Goal: Task Accomplishment & Management: Complete application form

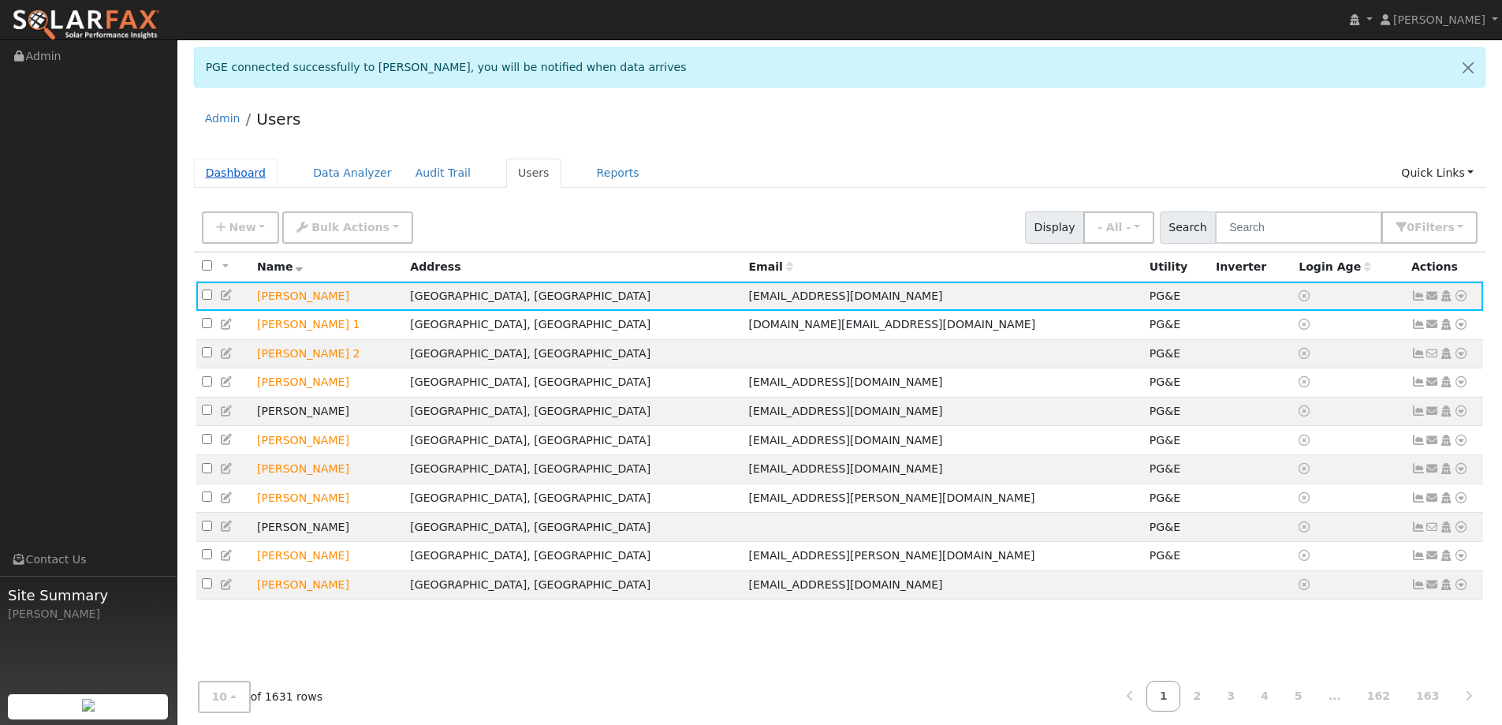
click at [247, 170] on link "Dashboard" at bounding box center [236, 172] width 84 height 29
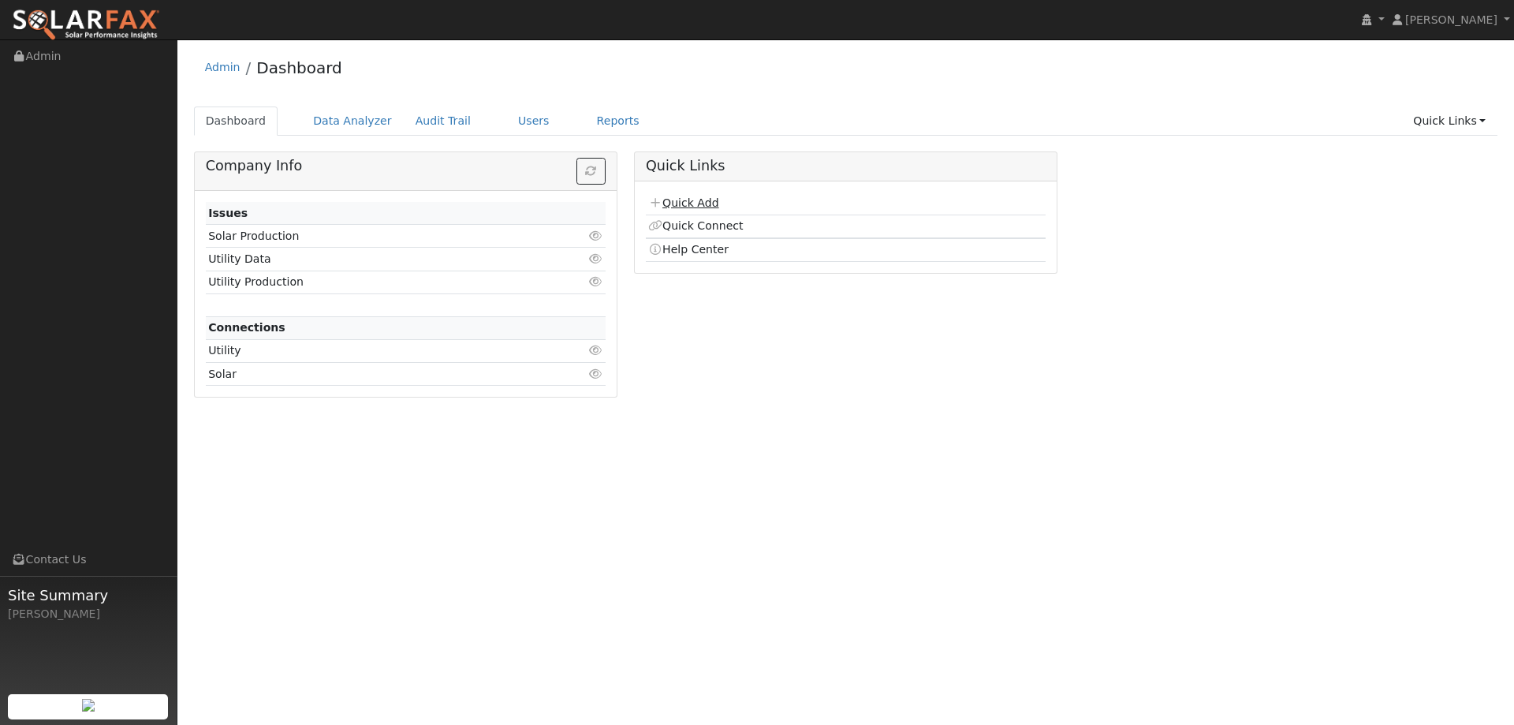
click at [673, 201] on link "Quick Add" at bounding box center [683, 202] width 70 height 13
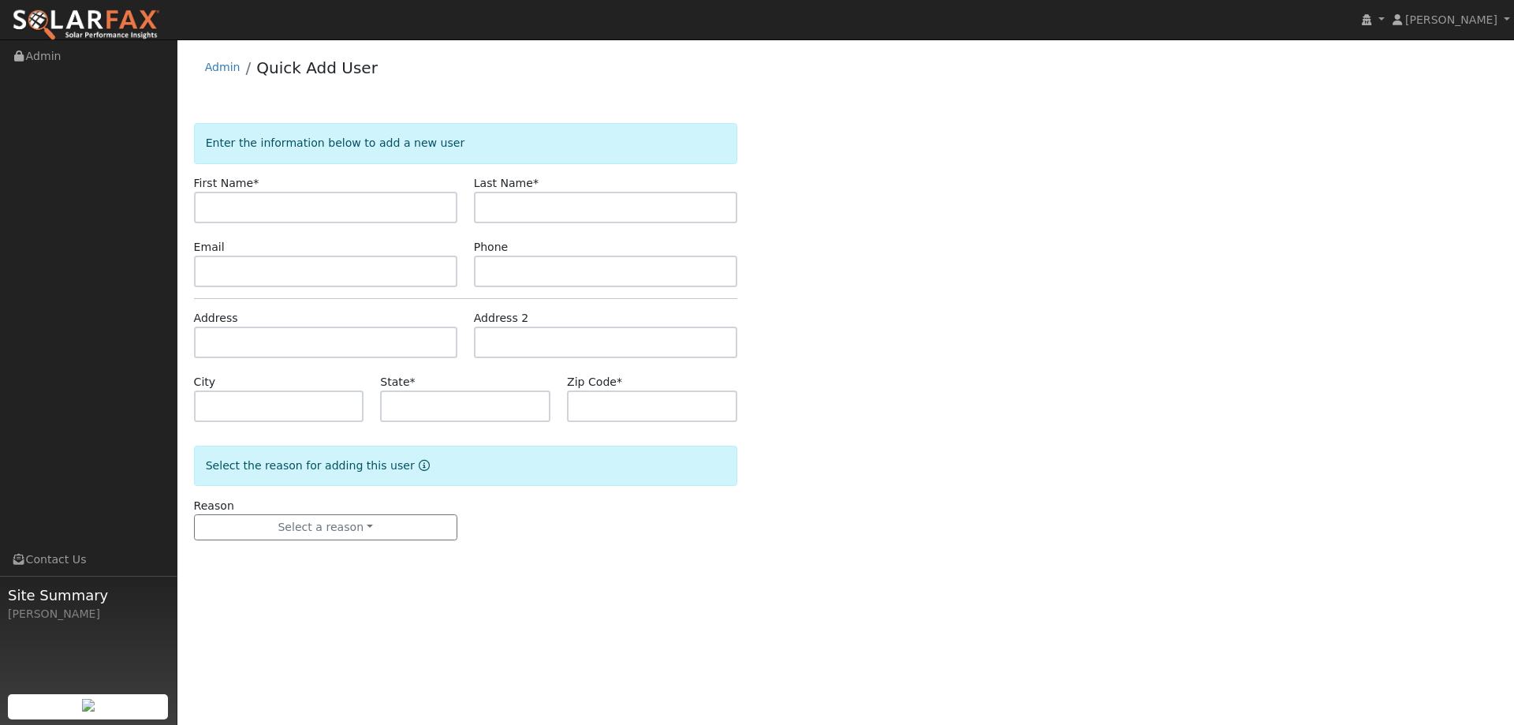
click at [401, 209] on input "text" at bounding box center [325, 208] width 263 height 32
type input "[PERSON_NAME] and [PERSON_NAME]"
click at [522, 211] on input "text" at bounding box center [605, 208] width 263 height 32
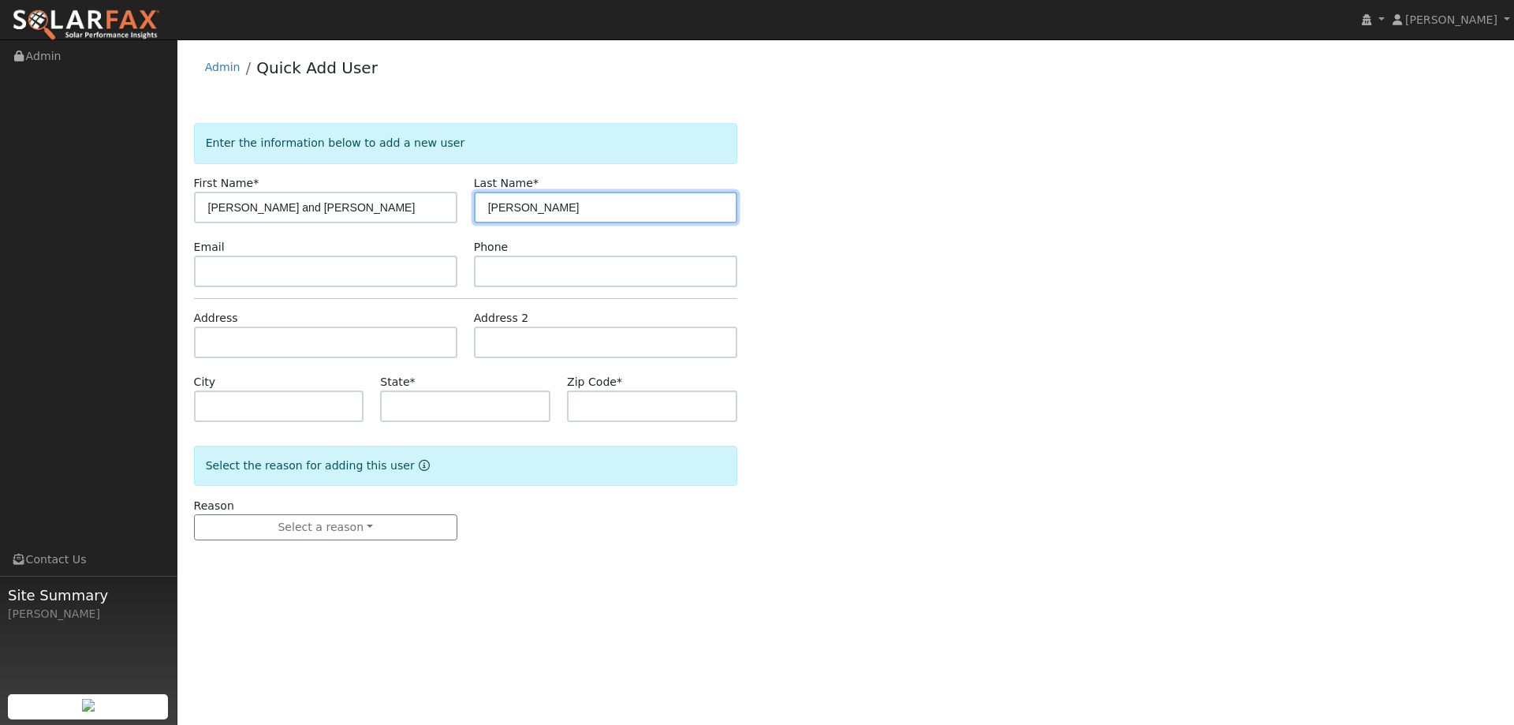
type input "Maselli"
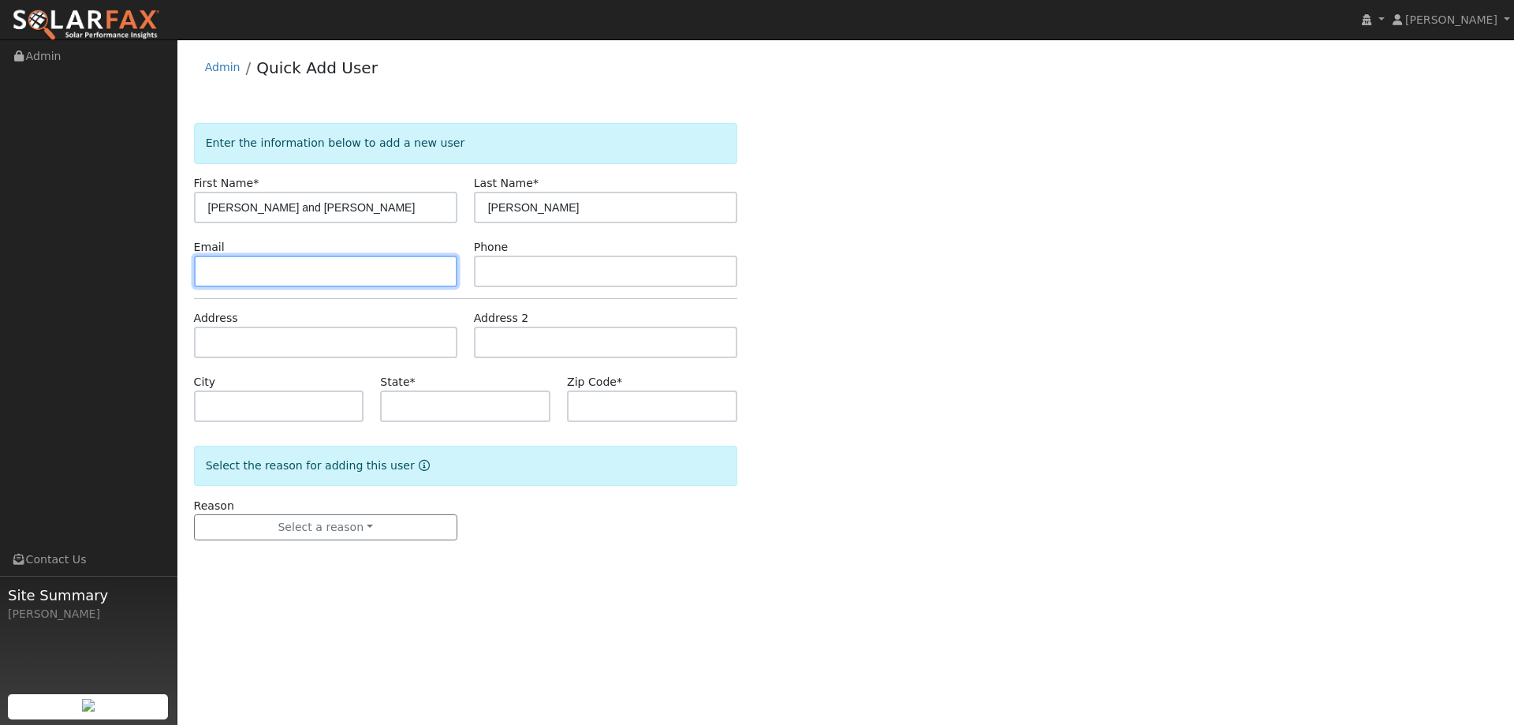
click at [312, 265] on input "text" at bounding box center [325, 271] width 263 height 32
paste input "(408) 234-7200"
type input "(408) 234-7200"
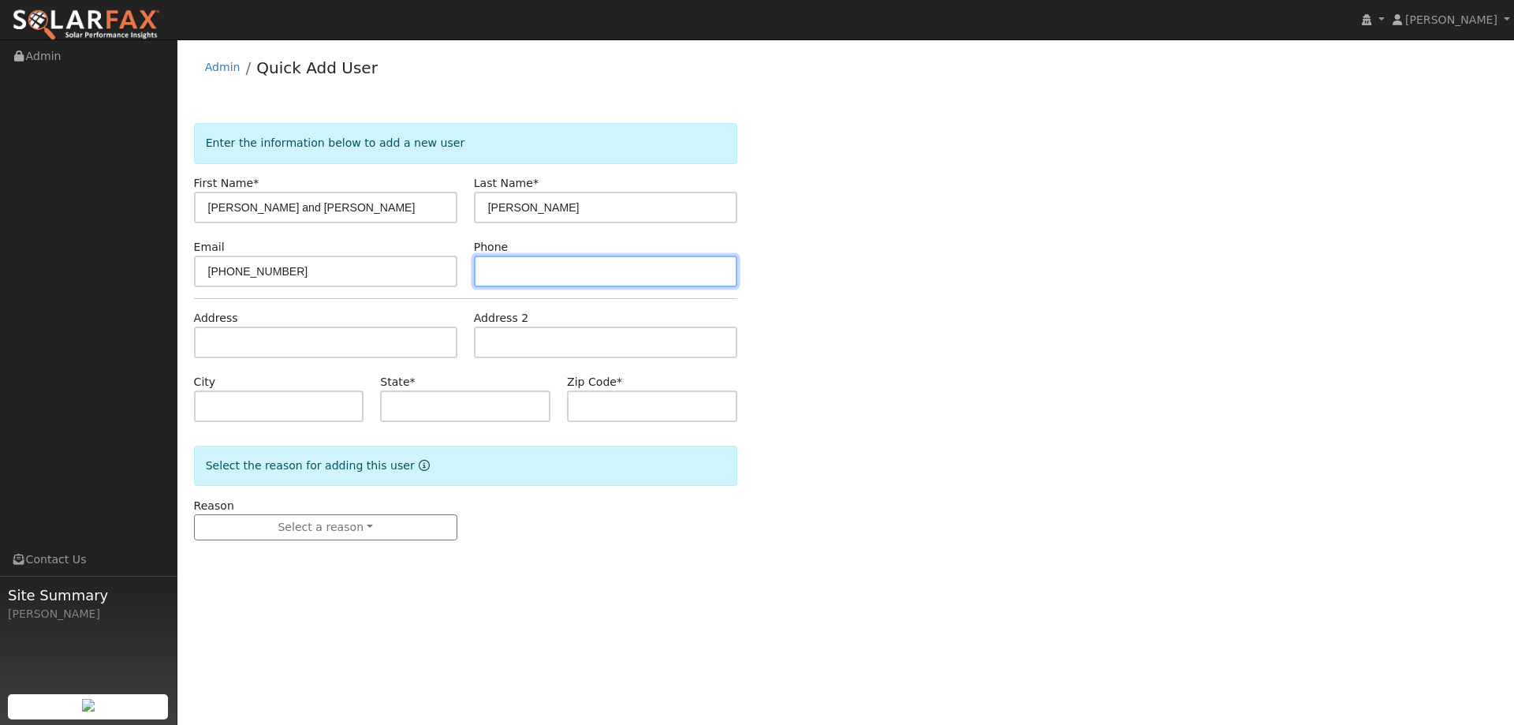
click at [613, 266] on input "text" at bounding box center [605, 271] width 263 height 32
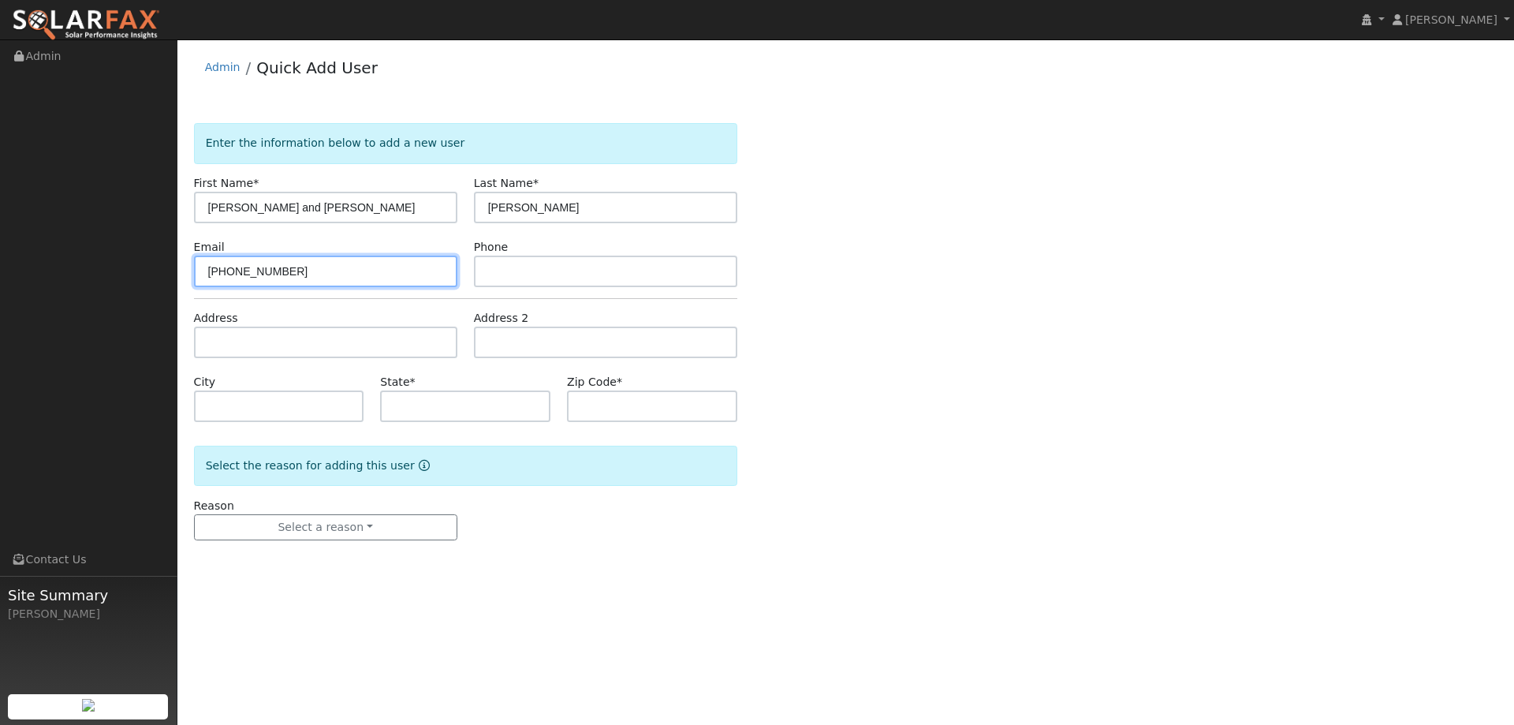
drag, startPoint x: 349, startPoint y: 281, endPoint x: 202, endPoint y: 276, distance: 147.6
click at [202, 276] on input "(408) 234-7200" at bounding box center [325, 271] width 263 height 32
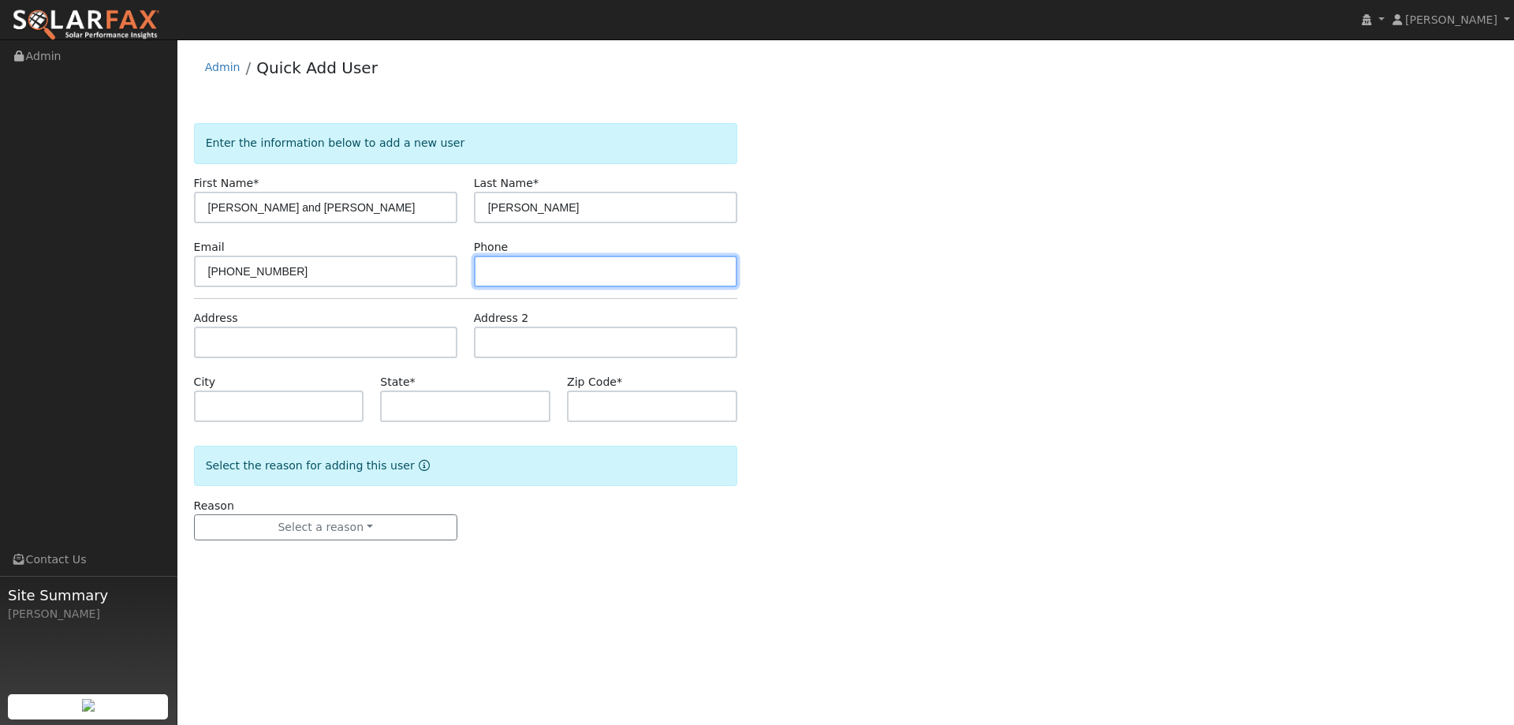
click at [527, 274] on input "text" at bounding box center [605, 271] width 263 height 32
paste input "(408) 234-7200"
type input "(408) 234-7200"
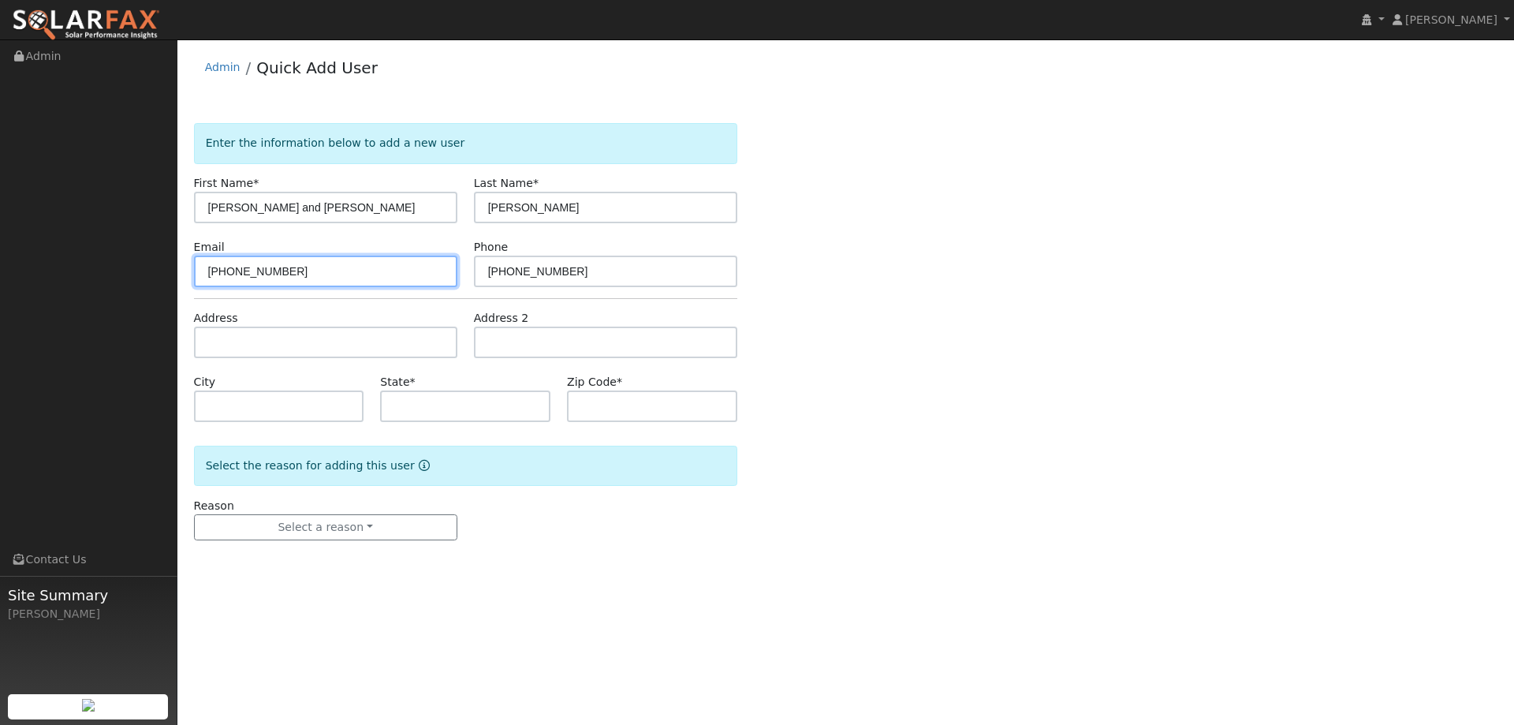
drag, startPoint x: 360, startPoint y: 264, endPoint x: 117, endPoint y: 289, distance: 244.2
click at [133, 285] on div "installed Lilliana Cruz Lilliana Cruz Profile My Company Help Center Terms Of S…" at bounding box center [757, 381] width 1514 height 685
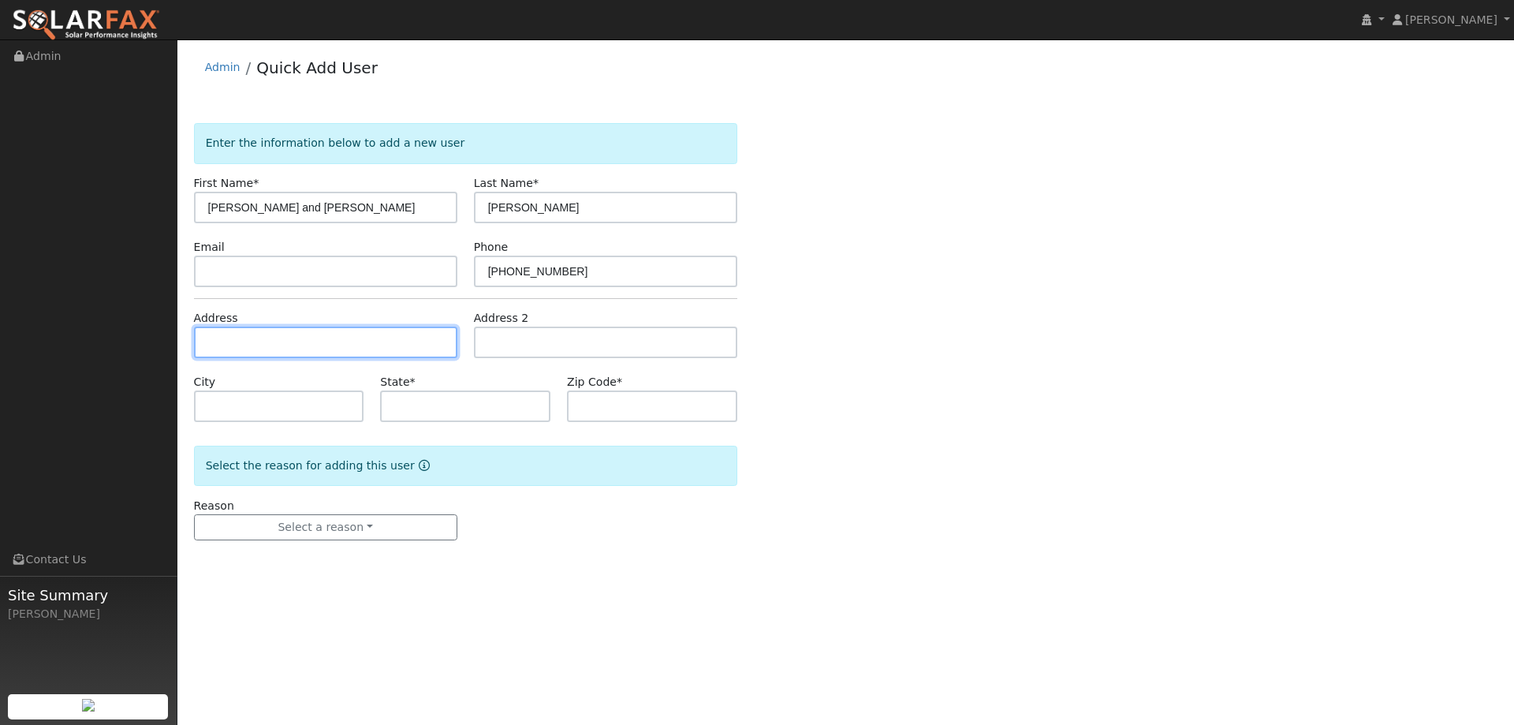
click at [247, 344] on input "text" at bounding box center [325, 342] width 263 height 32
click at [273, 339] on input "text" at bounding box center [325, 342] width 263 height 32
paste input "2813 New Land Heights Court"
type input "2813 Newland Heights Court"
type input "Rocklin"
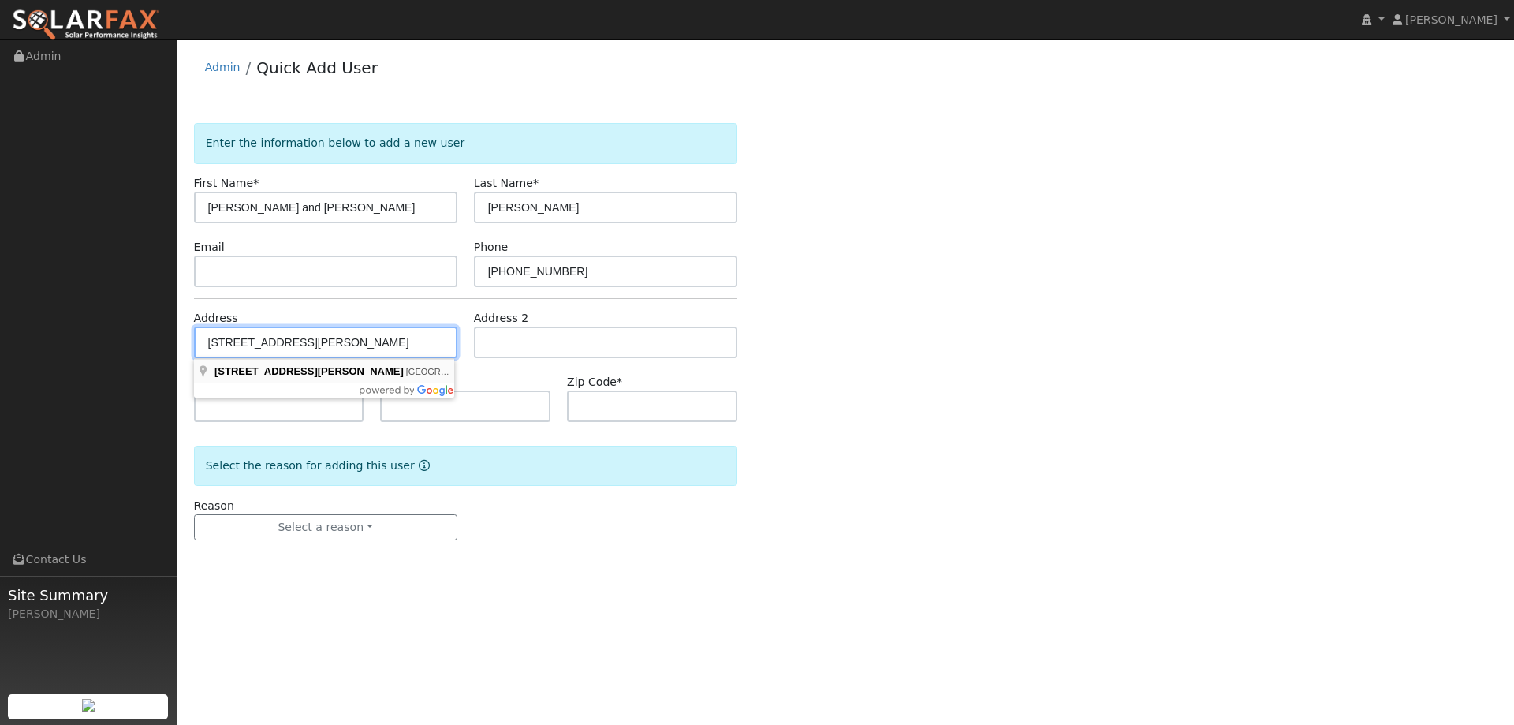
type input "CA"
type input "95765"
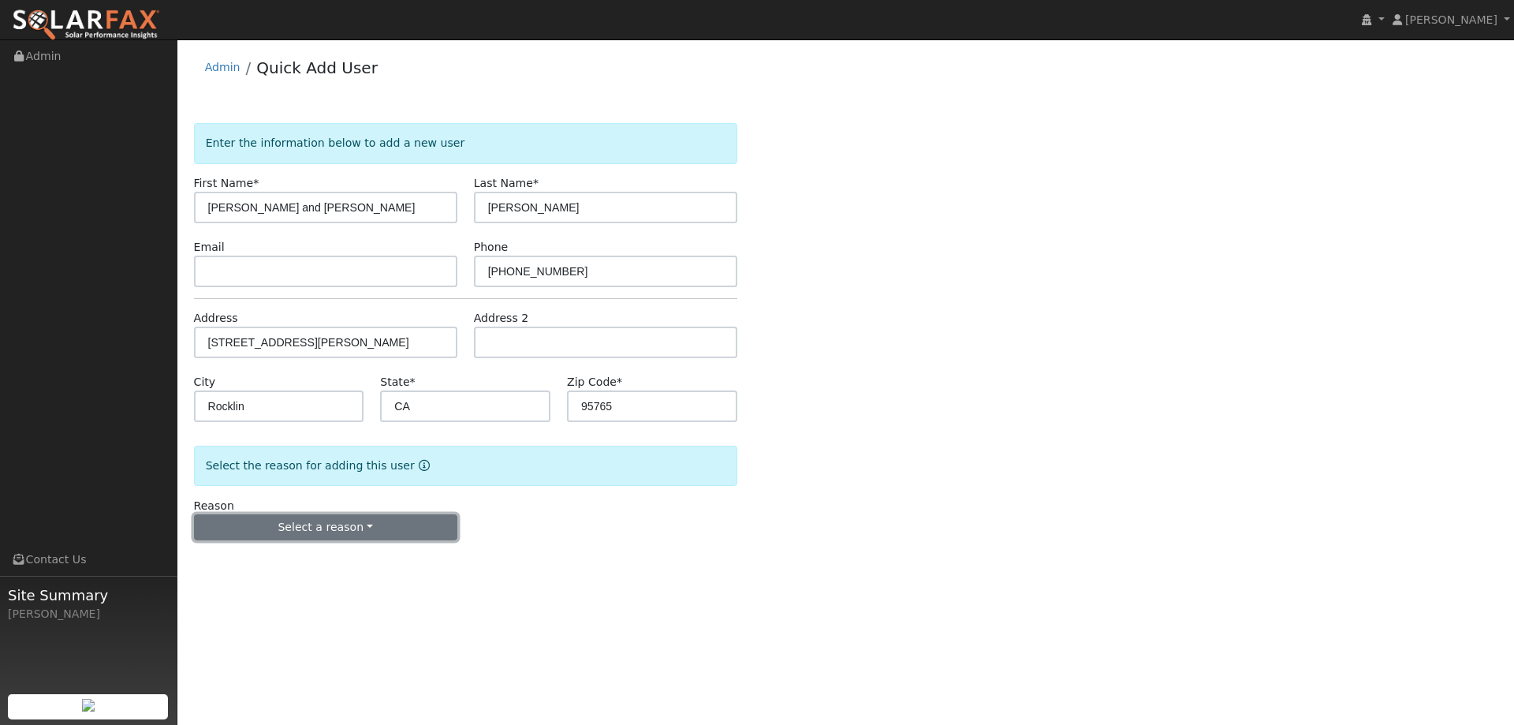
click at [315, 520] on button "Select a reason" at bounding box center [325, 527] width 263 height 27
drag, startPoint x: 265, startPoint y: 572, endPoint x: 273, endPoint y: 561, distance: 13.6
click at [273, 562] on div "New lead New customer adding solar New customer has solar" at bounding box center [282, 581] width 176 height 79
click at [288, 534] on button "Select a reason" at bounding box center [325, 527] width 263 height 27
click at [286, 557] on link "New lead" at bounding box center [282, 560] width 174 height 22
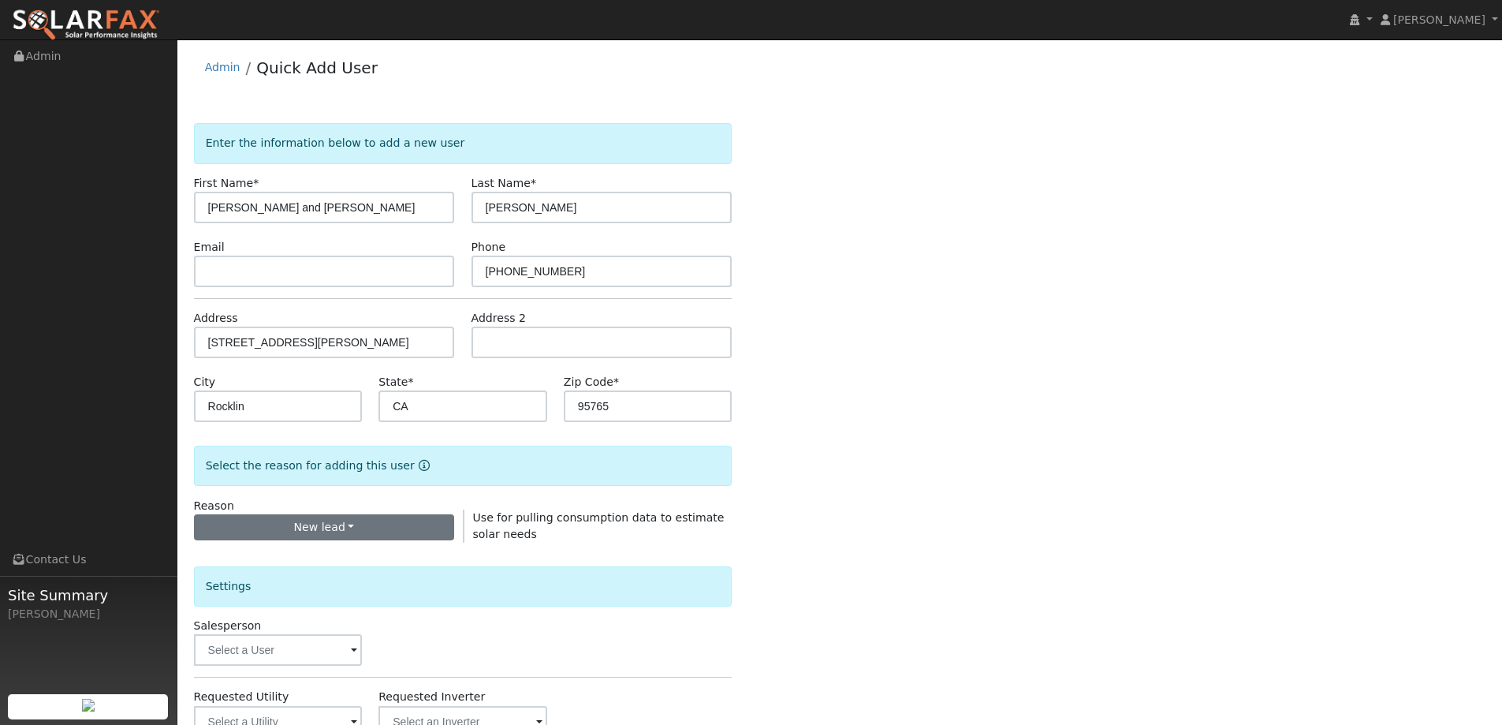
scroll to position [237, 0]
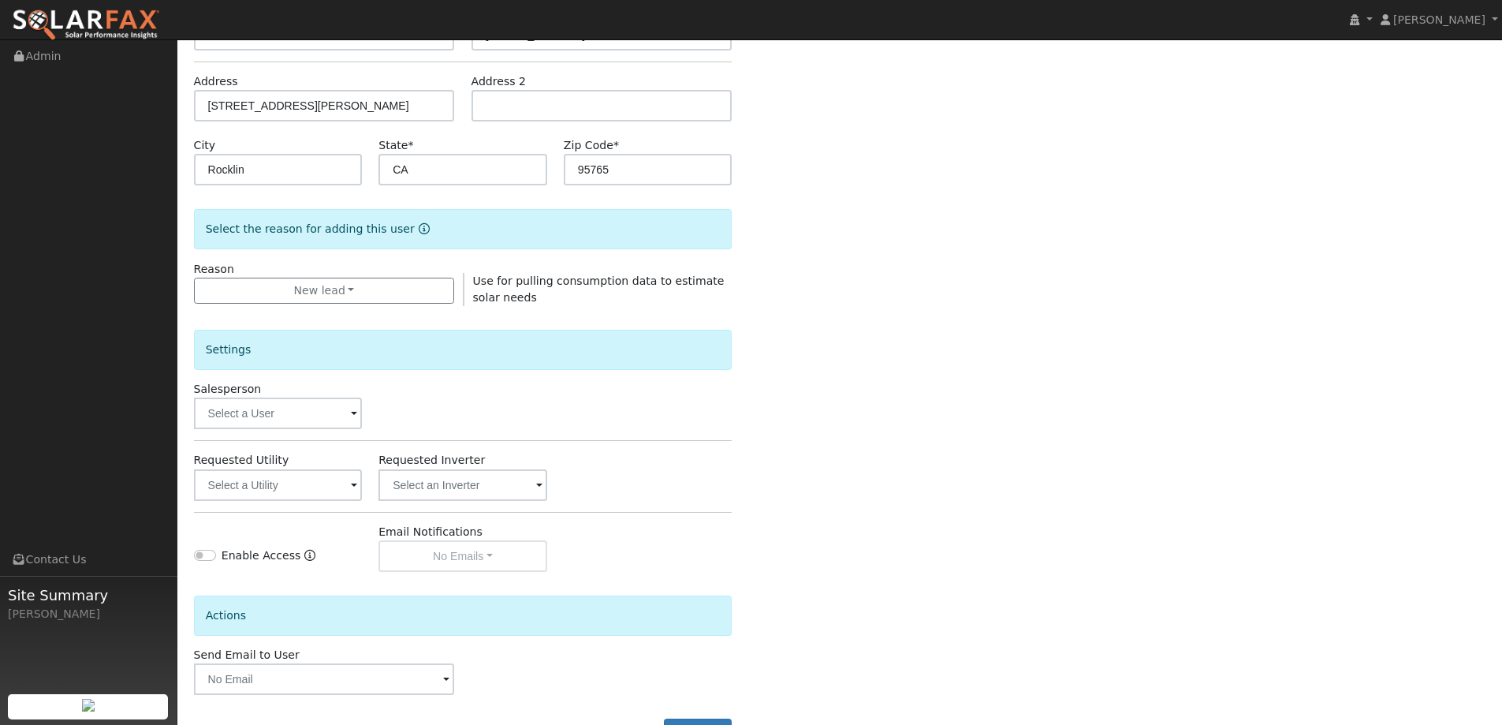
drag, startPoint x: 308, startPoint y: 381, endPoint x: 300, endPoint y: 403, distance: 23.4
click at [305, 390] on div "Salesperson" at bounding box center [277, 405] width 185 height 48
click at [298, 405] on input "text" at bounding box center [278, 413] width 169 height 32
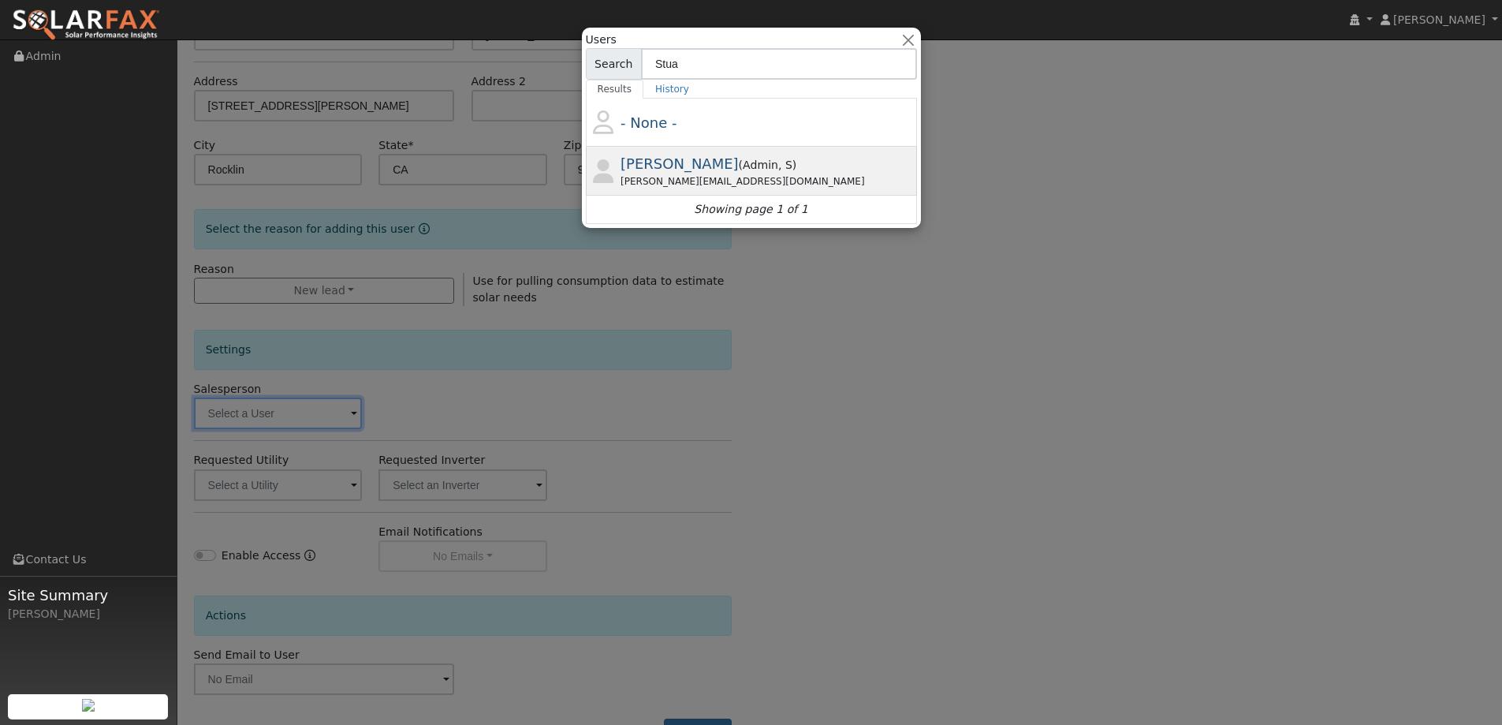
type input "Stua"
click at [696, 178] on div "stuart.finger@ambrosesolar.com" at bounding box center [767, 181] width 293 height 14
type input "Stuart Finger"
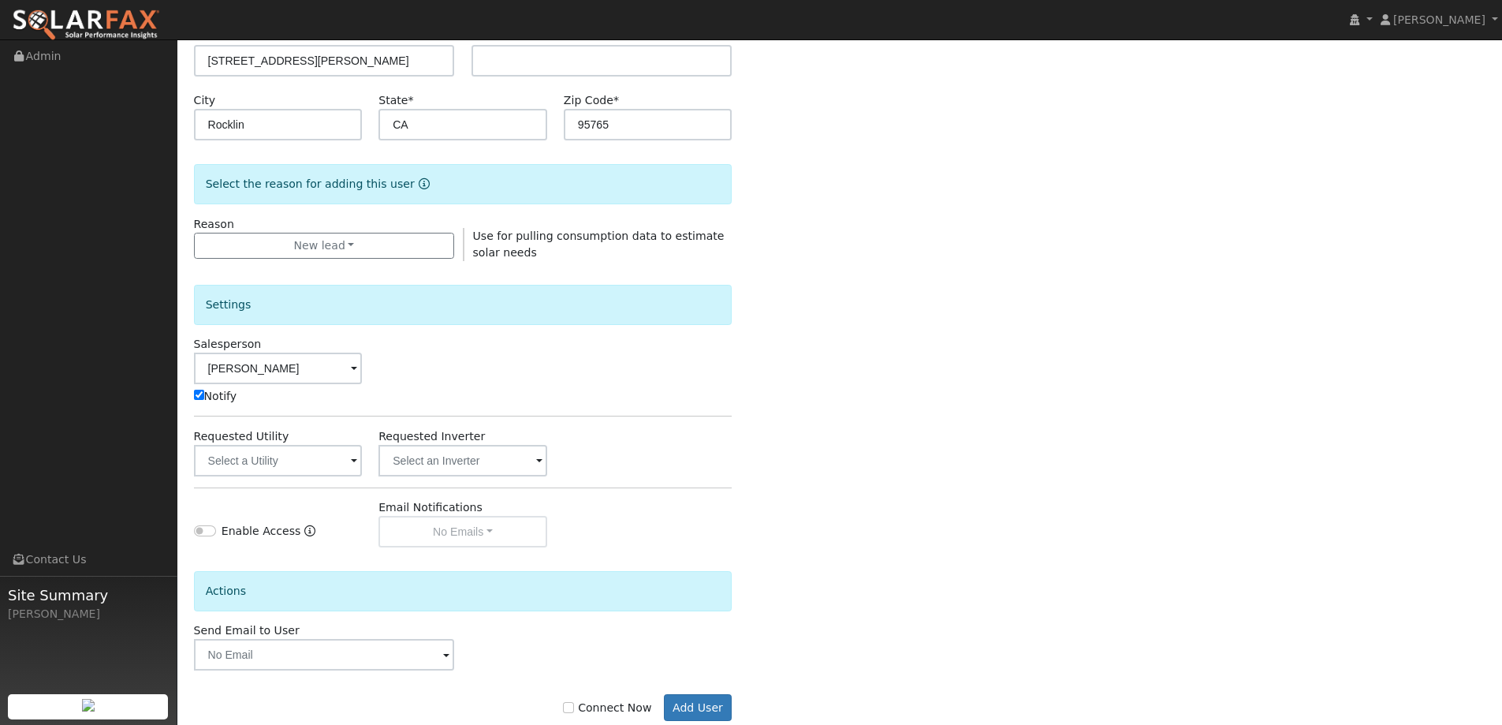
scroll to position [317, 0]
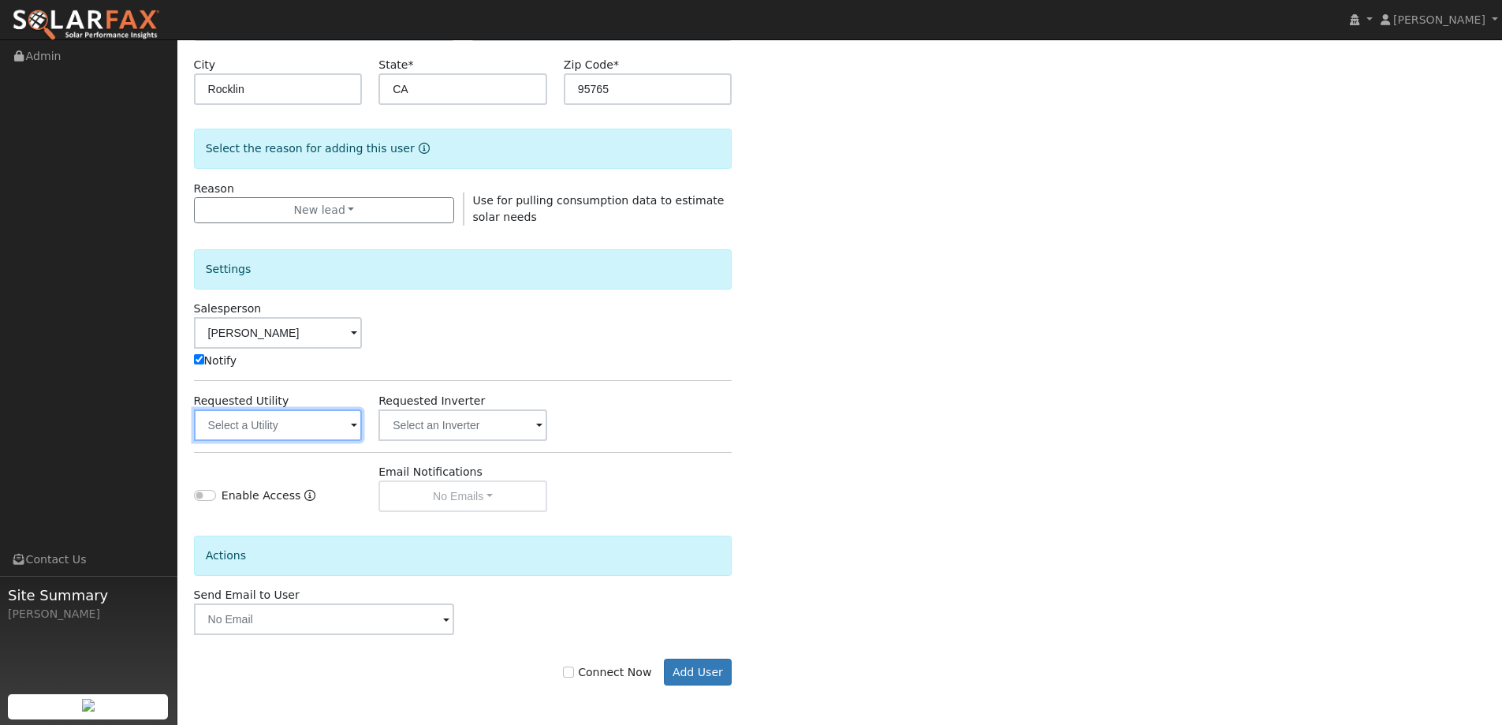
click at [320, 432] on input "text" at bounding box center [278, 425] width 169 height 32
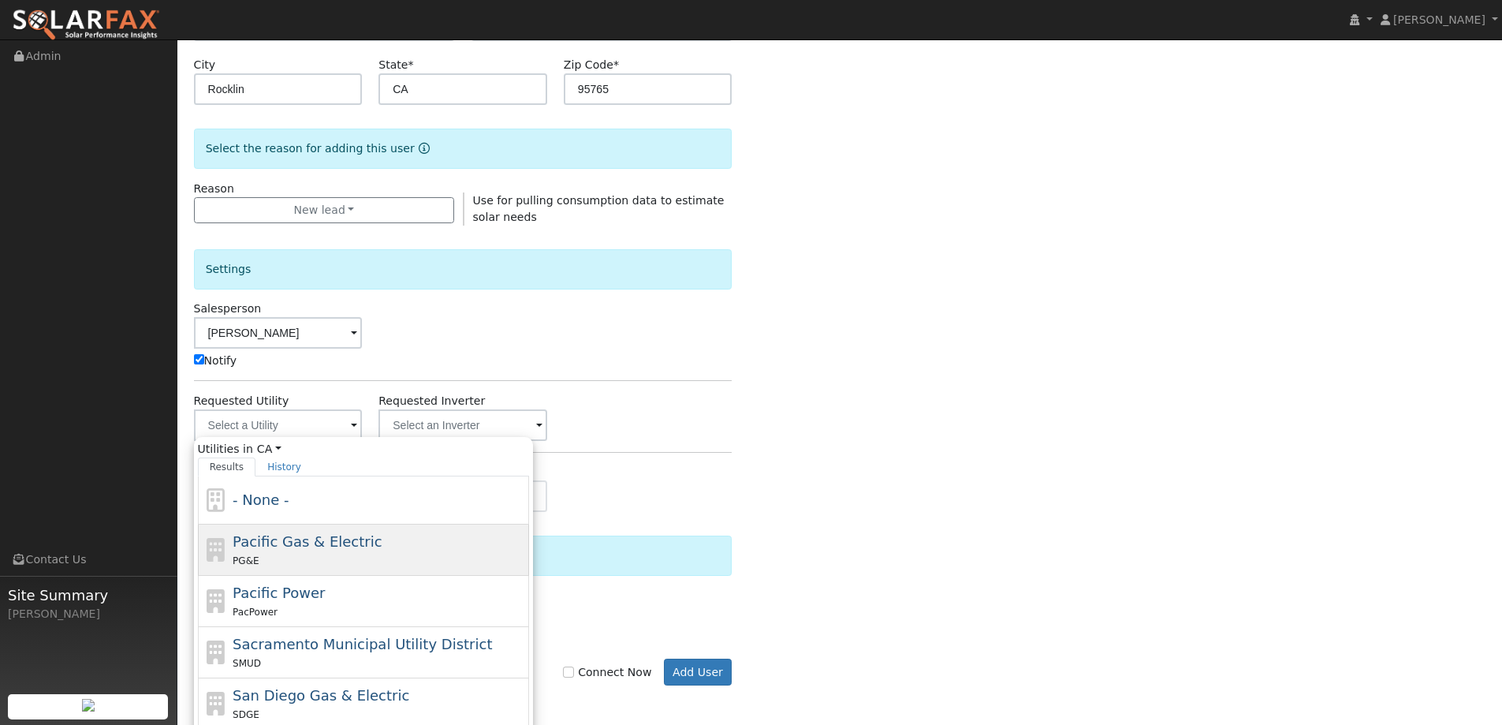
click at [399, 537] on div "Pacific Gas & Electric PG&E" at bounding box center [379, 550] width 293 height 38
type input "Pacific Gas & Electric"
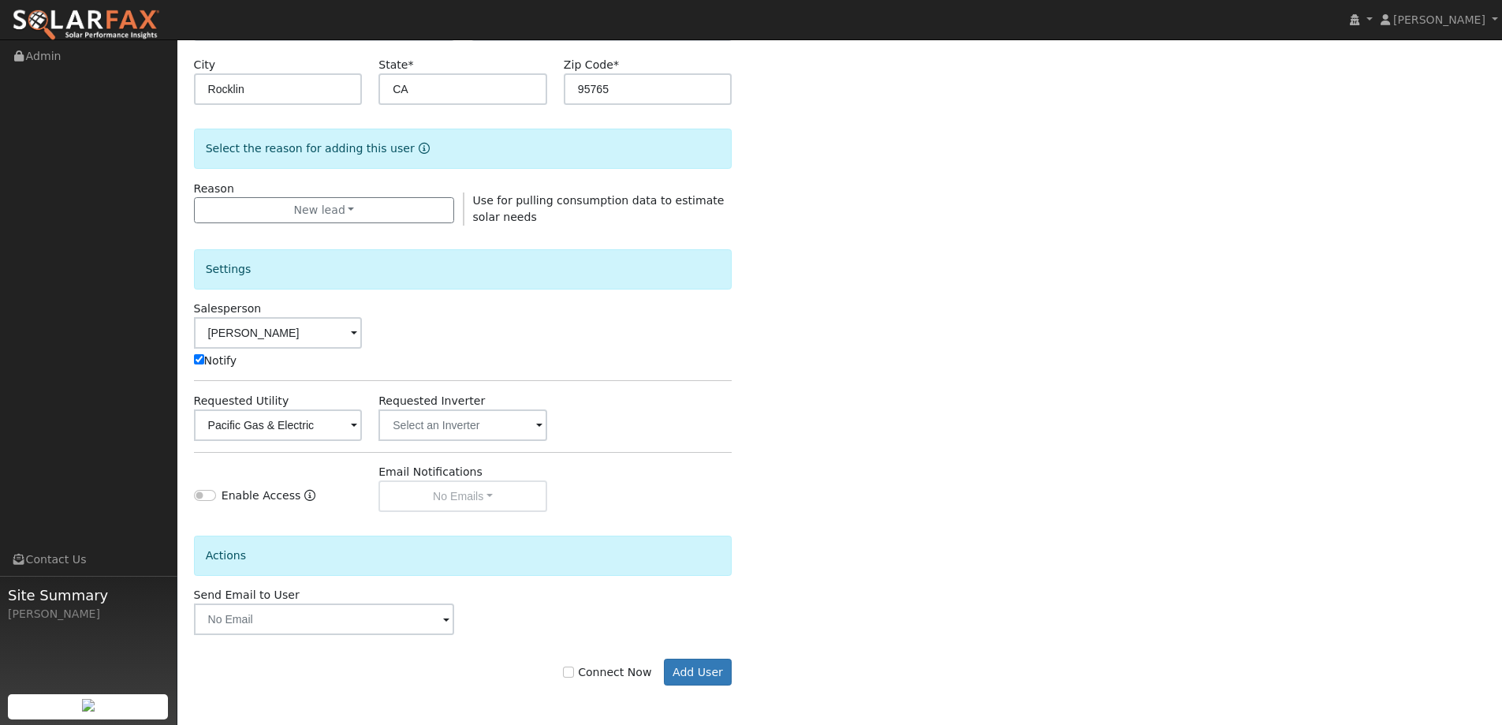
click at [614, 665] on label "Connect Now" at bounding box center [607, 672] width 88 height 17
click at [574, 666] on input "Connect Now" at bounding box center [568, 671] width 11 height 11
checkbox input "true"
click at [693, 675] on button "Add User" at bounding box center [698, 671] width 69 height 27
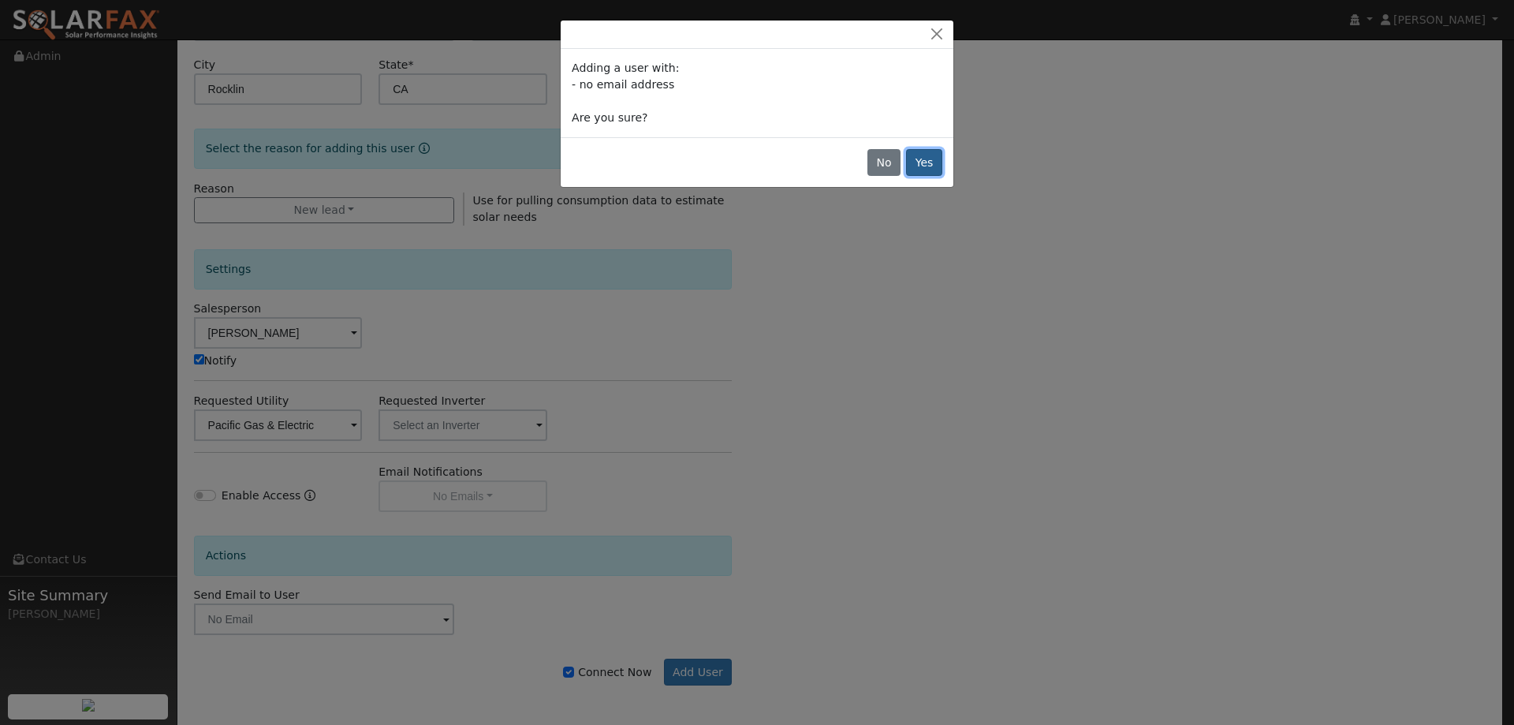
click at [925, 156] on button "Yes" at bounding box center [924, 162] width 36 height 27
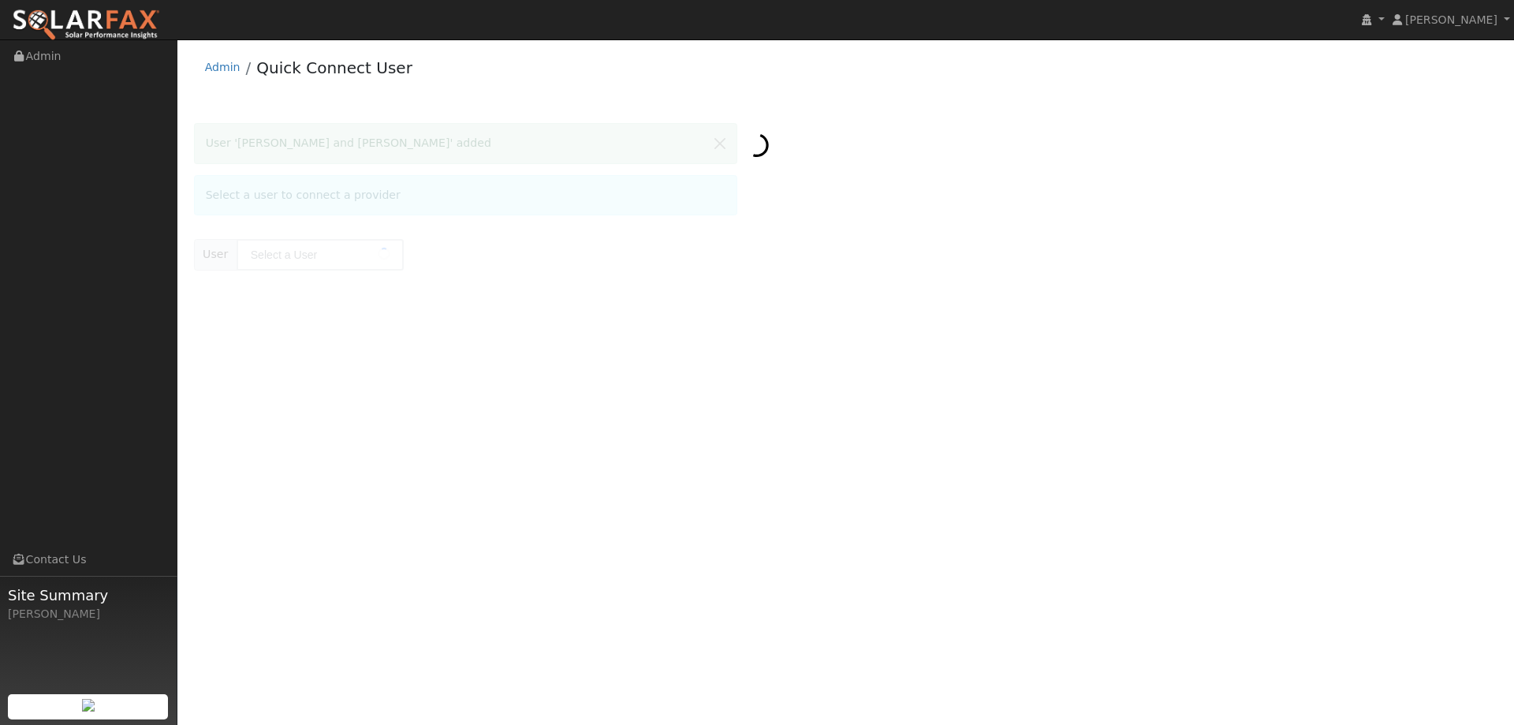
type input "[PERSON_NAME] and [PERSON_NAME]"
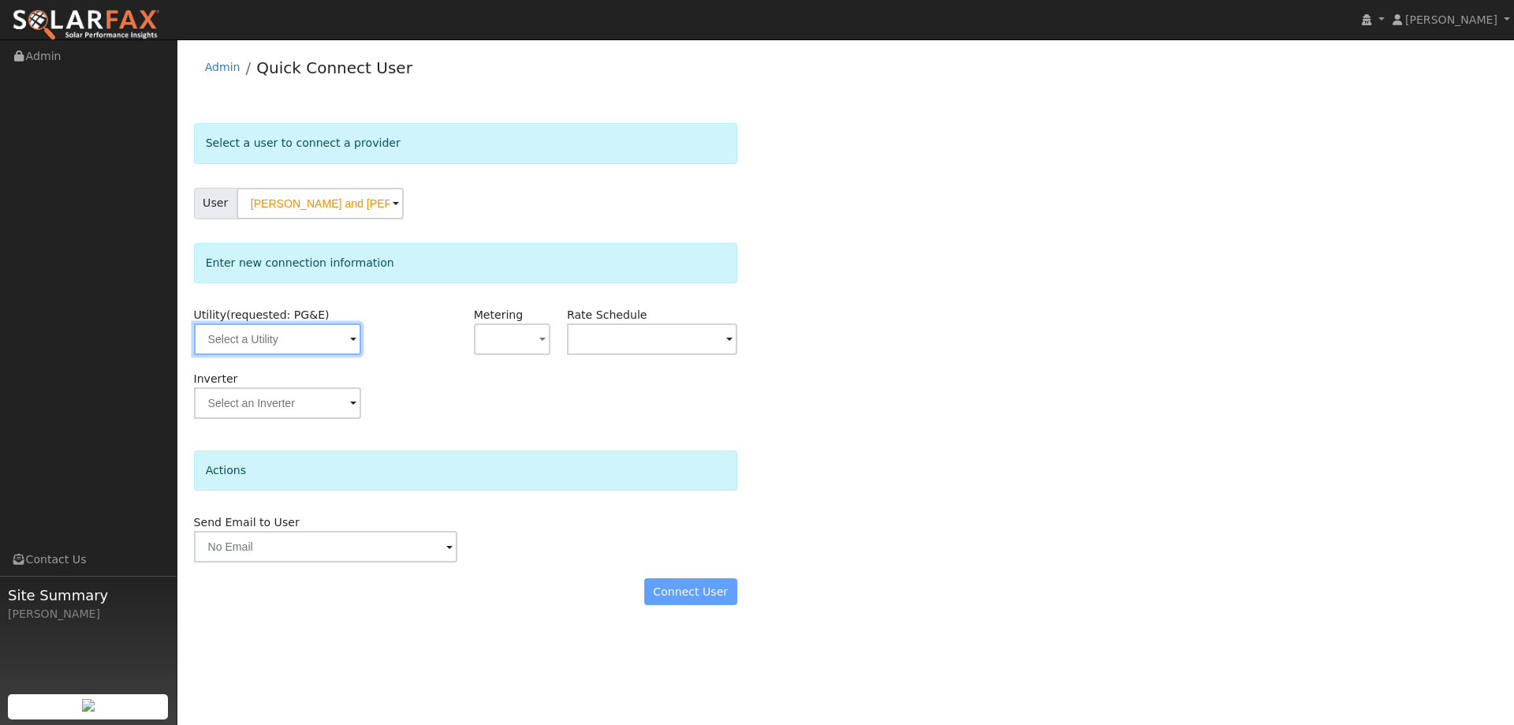
click at [326, 340] on input "text" at bounding box center [277, 339] width 167 height 32
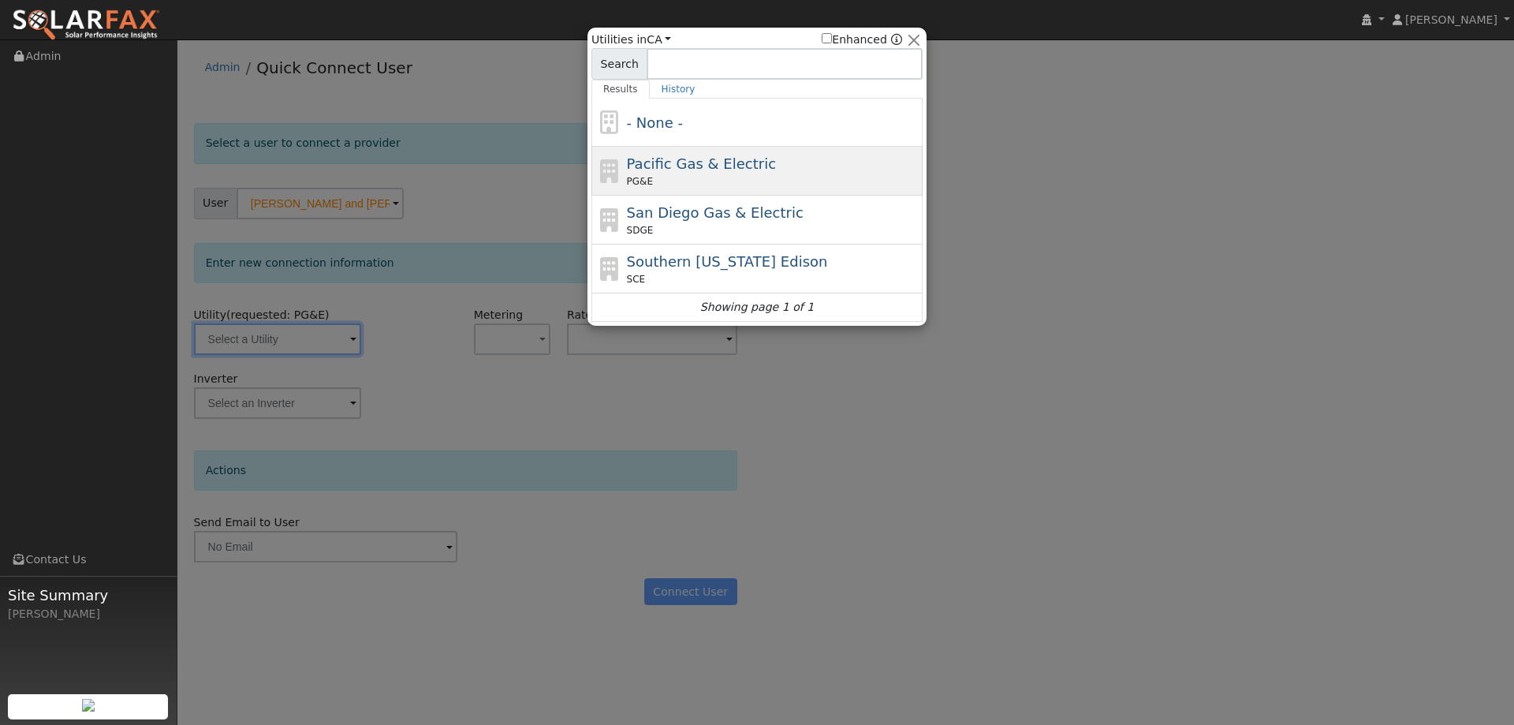
click at [684, 191] on div "Pacific Gas & Electric PG&E" at bounding box center [756, 171] width 331 height 49
type input "PG&E"
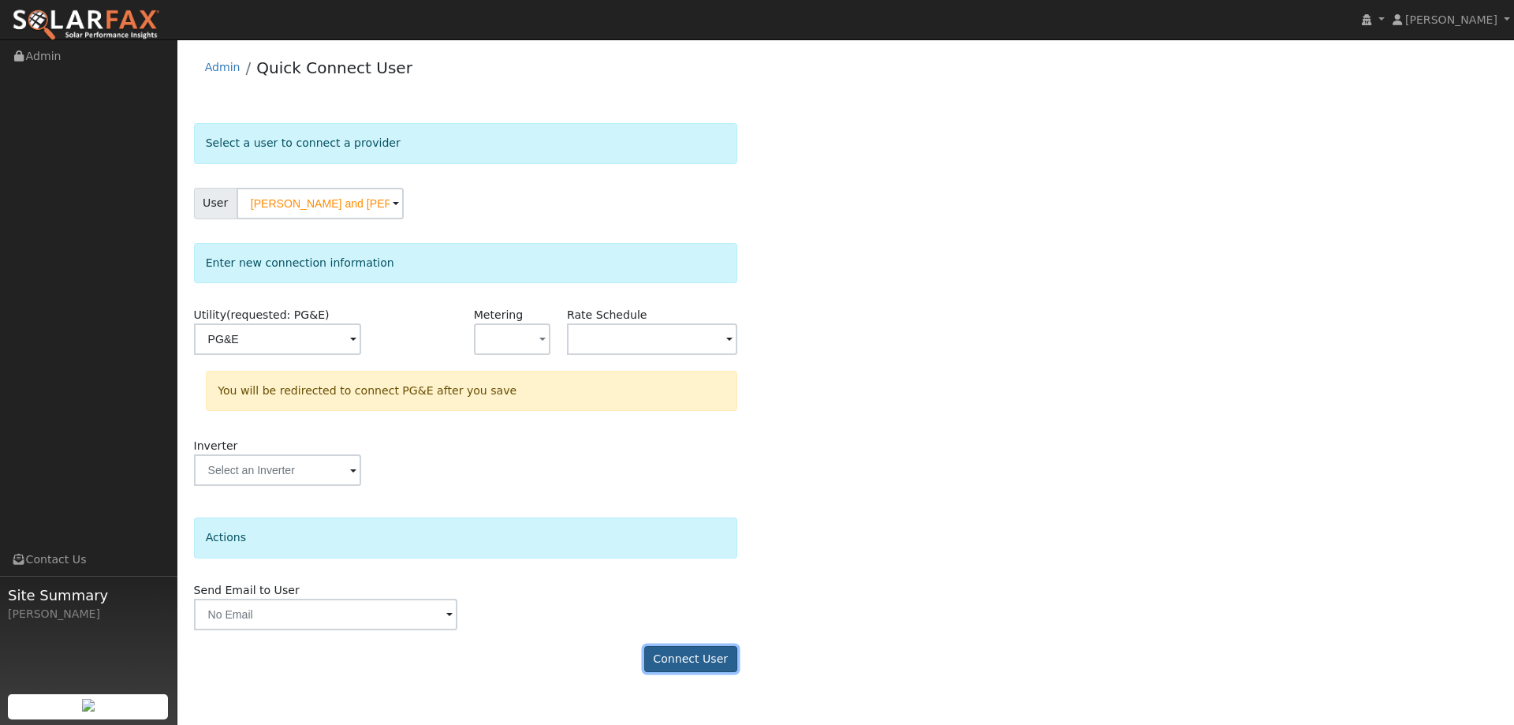
click at [695, 654] on button "Connect User" at bounding box center [690, 659] width 93 height 27
